Goal: Task Accomplishment & Management: Use online tool/utility

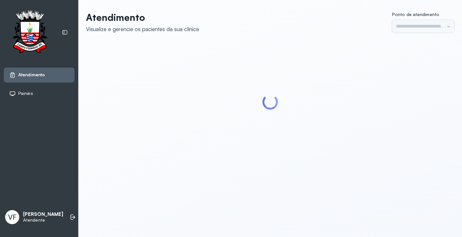
type input "*********"
click at [70, 212] on li at bounding box center [73, 217] width 14 height 14
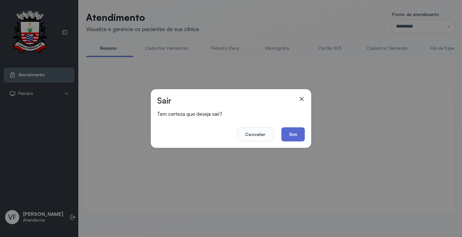
click at [299, 130] on button "Sim" at bounding box center [292, 134] width 23 height 14
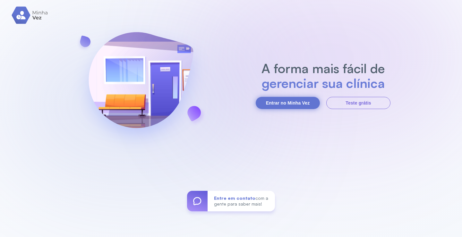
click at [261, 98] on button "Entrar no Minha Vez" at bounding box center [288, 103] width 64 height 12
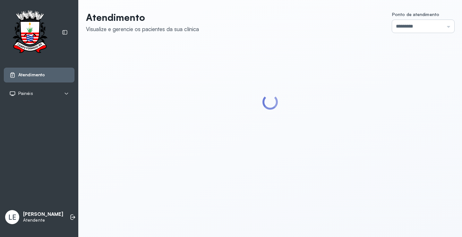
click at [398, 26] on input "*********" at bounding box center [423, 26] width 62 height 13
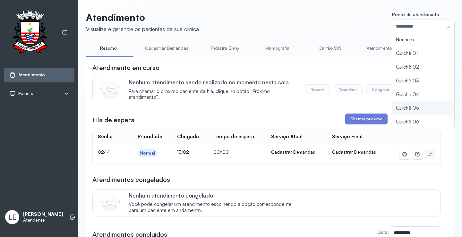
type input "*********"
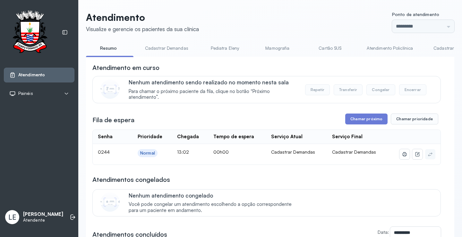
click at [393, 110] on div "**********" at bounding box center [270, 184] width 368 height 344
click at [372, 122] on button "Chamar próximo" at bounding box center [366, 119] width 42 height 11
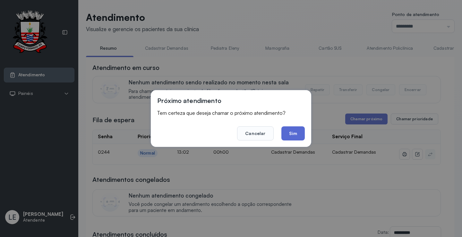
click at [291, 129] on button "Sim" at bounding box center [292, 133] width 23 height 14
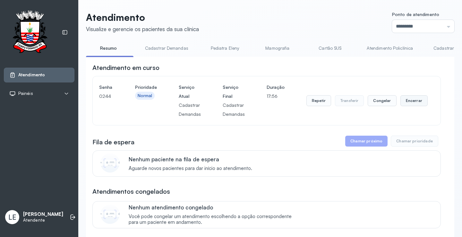
click at [417, 100] on button "Encerrar" at bounding box center [413, 100] width 27 height 11
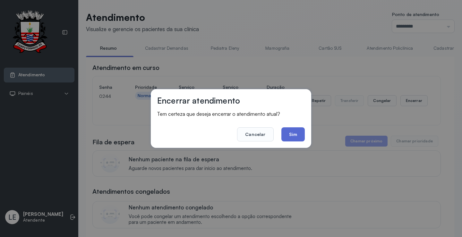
click at [299, 135] on button "Sim" at bounding box center [292, 134] width 23 height 14
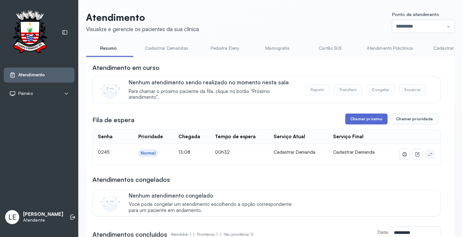
click at [361, 116] on button "Chamar próximo" at bounding box center [366, 119] width 42 height 11
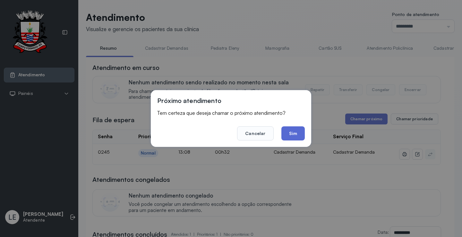
click at [293, 136] on button "Sim" at bounding box center [292, 133] width 23 height 14
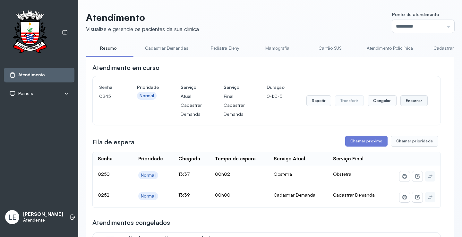
click at [401, 104] on button "Encerrar" at bounding box center [413, 100] width 27 height 11
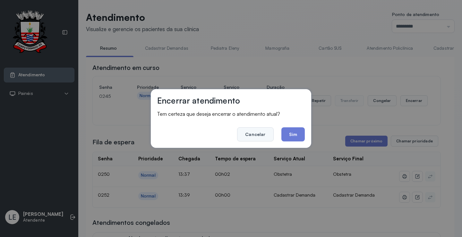
click at [261, 138] on button "Cancelar" at bounding box center [255, 134] width 36 height 14
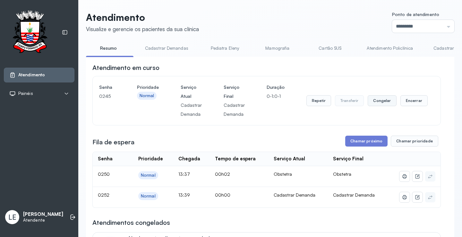
click at [374, 100] on button "Congelar" at bounding box center [381, 100] width 29 height 11
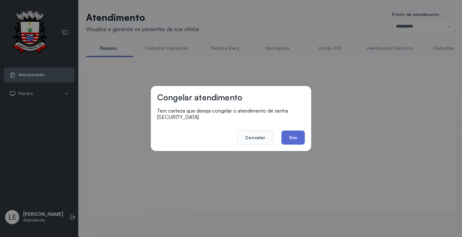
click at [302, 132] on button "Sim" at bounding box center [292, 137] width 23 height 14
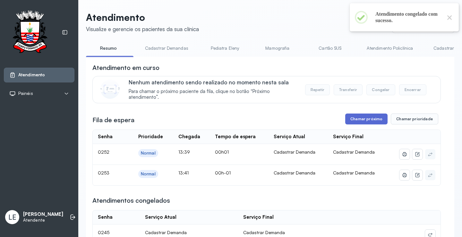
click at [367, 121] on button "Chamar próximo" at bounding box center [366, 119] width 42 height 11
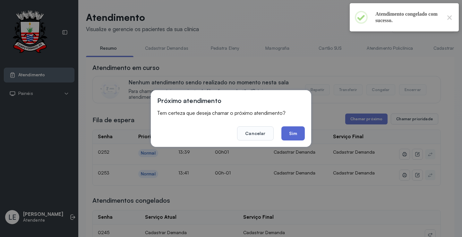
click at [299, 135] on button "Sim" at bounding box center [292, 133] width 23 height 14
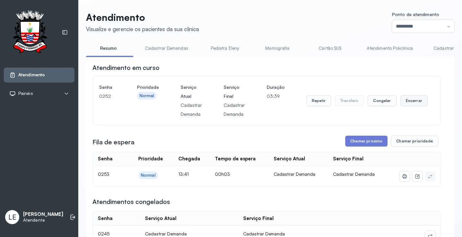
click at [406, 103] on button "Encerrar" at bounding box center [413, 100] width 27 height 11
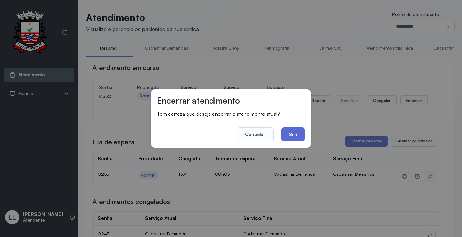
click at [297, 133] on button "Sim" at bounding box center [292, 134] width 23 height 14
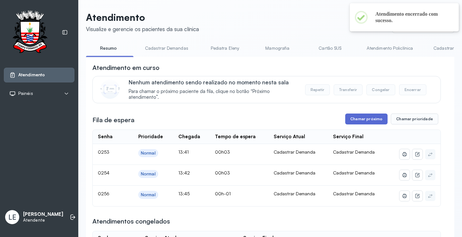
click at [361, 122] on button "Chamar próximo" at bounding box center [366, 119] width 42 height 11
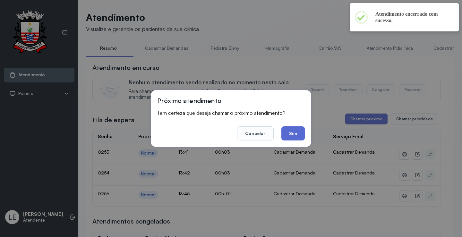
click at [298, 137] on button "Sim" at bounding box center [292, 133] width 23 height 14
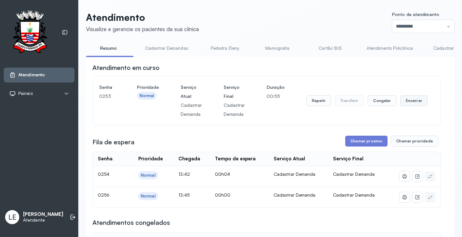
click at [407, 100] on button "Encerrar" at bounding box center [413, 100] width 27 height 11
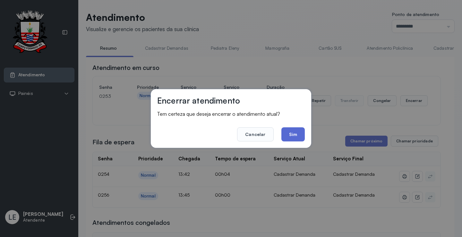
click at [293, 133] on button "Sim" at bounding box center [292, 134] width 23 height 14
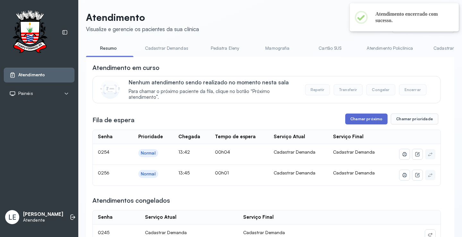
click at [372, 118] on button "Chamar próximo" at bounding box center [366, 119] width 42 height 11
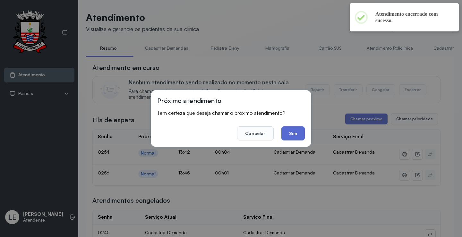
click at [294, 132] on button "Sim" at bounding box center [292, 133] width 23 height 14
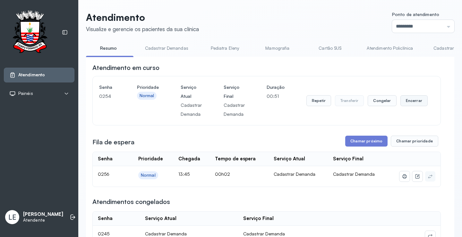
click at [412, 103] on button "Encerrar" at bounding box center [413, 100] width 27 height 11
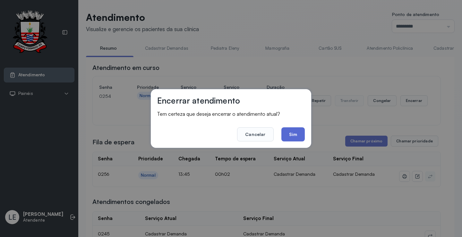
click at [303, 138] on button "Sim" at bounding box center [292, 134] width 23 height 14
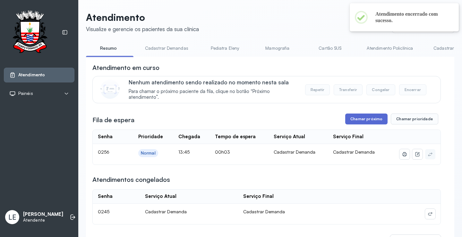
click at [365, 122] on button "Chamar próximo" at bounding box center [366, 119] width 42 height 11
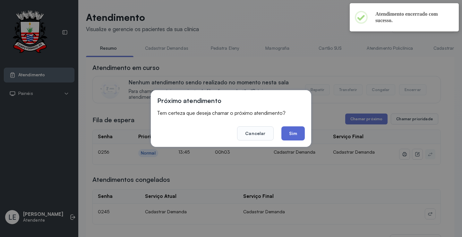
click at [298, 136] on button "Sim" at bounding box center [292, 133] width 23 height 14
